Goal: Subscribe to service/newsletter

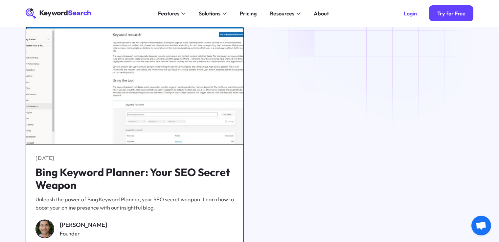
scroll to position [3383, 0]
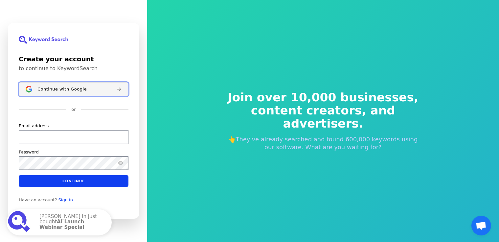
click at [70, 87] on span "Continue with Google" at bounding box center [61, 89] width 49 height 5
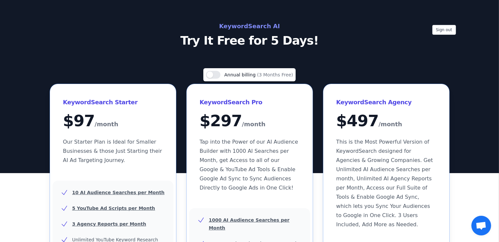
click at [251, 24] on h2 "KeywordSearch AI" at bounding box center [249, 26] width 294 height 11
